Goal: Information Seeking & Learning: Find specific fact

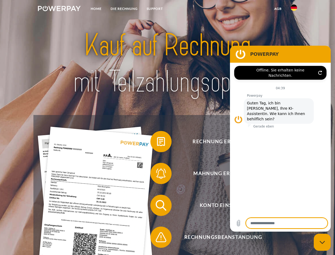
click at [59, 9] on img at bounding box center [59, 8] width 43 height 5
click at [294, 9] on img at bounding box center [294, 8] width 6 height 6
click at [278, 9] on link "agb" at bounding box center [278, 9] width 16 height 10
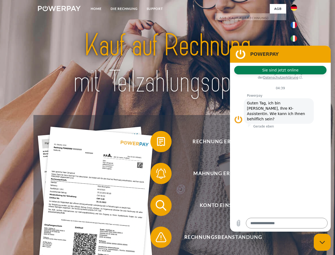
click at [157, 143] on span at bounding box center [153, 141] width 27 height 27
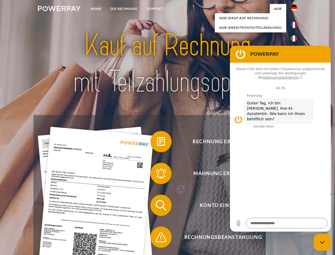
click at [157, 174] on div "Rechnung erhalten? Mahnung erhalten? Konto einsehen" at bounding box center [167, 221] width 268 height 212
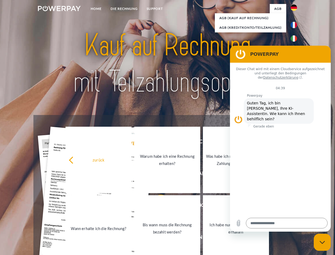
click at [157, 206] on link "Bis wann muss die Rechnung bezahlt werden?" at bounding box center [167, 228] width 66 height 66
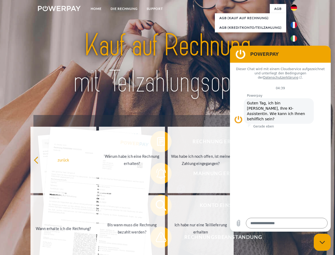
click at [157, 238] on span at bounding box center [153, 237] width 27 height 27
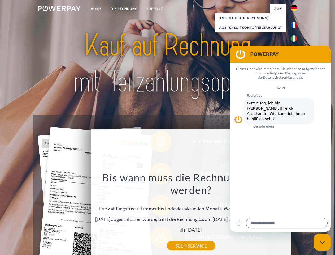
click at [323, 242] on icon "Messaging-Fenster schließen" at bounding box center [323, 242] width 6 height 3
type textarea "*"
